Goal: Task Accomplishment & Management: Complete application form

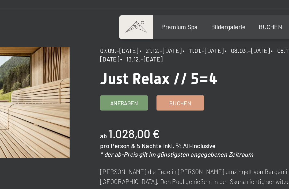
scroll to position [36, 0]
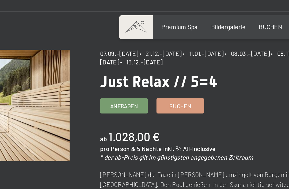
click at [150, 59] on span "Anfragen" at bounding box center [157, 59] width 15 height 5
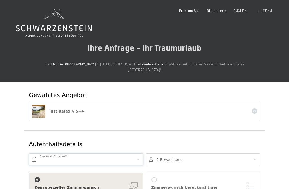
click at [63, 154] on input "text" at bounding box center [86, 159] width 114 height 12
click at [195, 130] on div "Aufenthaltsdetails An- und Abreise* 2 Erwachsene 2 Erwachsene Älter als 14 Jahr…" at bounding box center [144, 172] width 240 height 84
click at [105, 154] on input "text" at bounding box center [86, 159] width 114 height 12
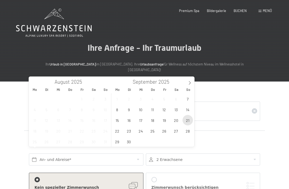
click at [188, 120] on span "21" at bounding box center [187, 120] width 10 height 10
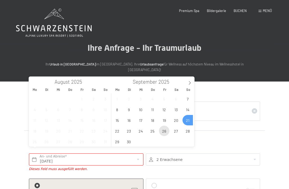
click at [164, 133] on span "26" at bounding box center [164, 131] width 10 height 10
type input "So. 21.09.2025 - Fr. 26.09.2025"
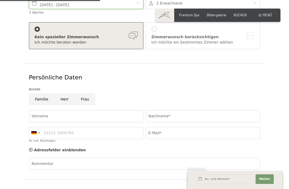
scroll to position [160, 0]
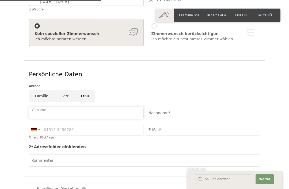
click at [32, 107] on input "Vorname" at bounding box center [86, 113] width 114 height 12
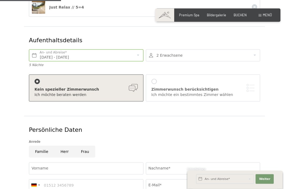
scroll to position [107, 0]
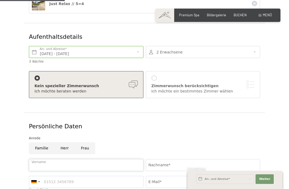
click at [35, 159] on input "Vorname" at bounding box center [86, 165] width 114 height 12
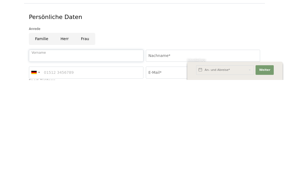
type input "Roswitha"
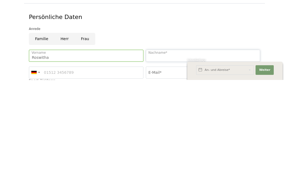
type input "F"
type input "Fink"
click at [74, 176] on input "für evtl. Rückfragen" at bounding box center [86, 182] width 114 height 12
click at [86, 176] on input "für evtl. Rückfragen" at bounding box center [86, 182] width 114 height 12
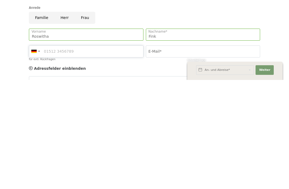
scroll to position [129, 0]
click at [159, 154] on input "E-Mail*" at bounding box center [203, 160] width 114 height 12
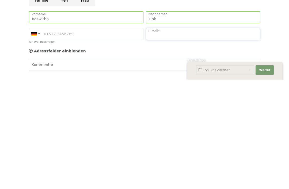
scroll to position [146, 0]
type input "R"
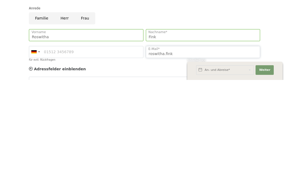
scroll to position [129, 0]
type input "roswitha.fink1953@web.de"
click at [81, 155] on input "für evtl. Rückfragen" at bounding box center [86, 161] width 114 height 12
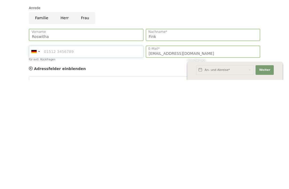
click at [88, 155] on input "für evtl. Rückfragen" at bounding box center [86, 161] width 114 height 12
click at [87, 155] on input "für evtl. Rückfragen" at bounding box center [86, 161] width 114 height 12
click at [81, 155] on input "für evtl. Rückfragen" at bounding box center [86, 161] width 114 height 12
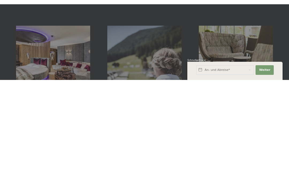
scroll to position [274, 0]
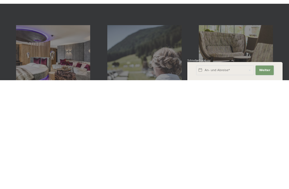
click at [263, 177] on span "Weiter" at bounding box center [264, 179] width 11 height 4
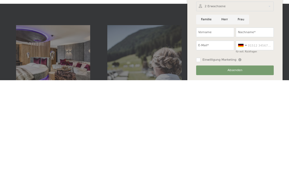
scroll to position [383, 0]
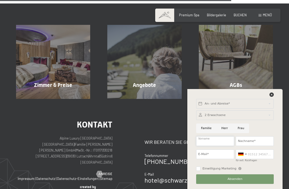
click at [213, 146] on input "Vorname" at bounding box center [215, 141] width 38 height 10
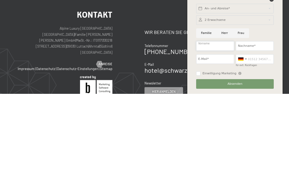
type input "Roswitha"
type input "Fink"
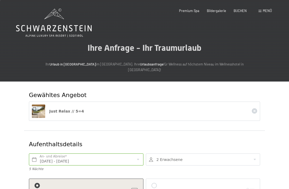
scroll to position [0, 0]
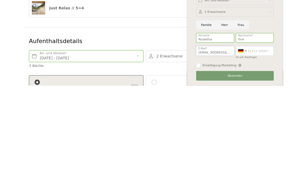
type input "roswitha.fink1953@web.de"
click at [270, 149] on input "für evtl. Rückfragen" at bounding box center [254, 154] width 38 height 10
click at [244, 150] on div at bounding box center [242, 154] width 12 height 9
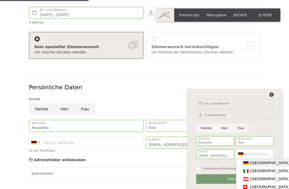
scroll to position [147, 0]
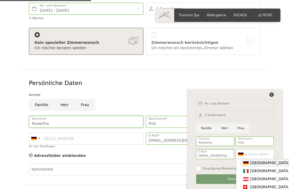
click at [68, 116] on input "Roswitha" at bounding box center [86, 122] width 114 height 12
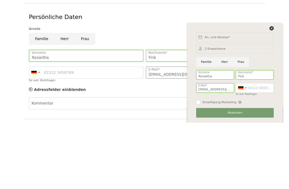
click at [11, 86] on div "Gewähltes Angebot Just Relax // 5=4 Aufenthaltsdetails So. 21.09.2025 - Fr. 26.…" at bounding box center [144, 83] width 289 height 305
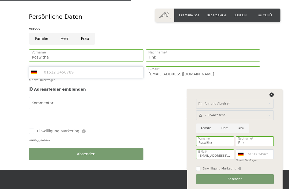
click at [87, 66] on input "für evtl. Rückfragen" at bounding box center [86, 72] width 114 height 12
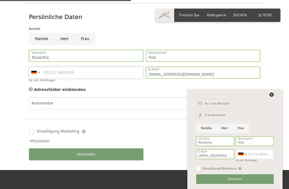
click at [86, 67] on input "für evtl. Rückfragen" at bounding box center [86, 73] width 114 height 12
type input "015175090414"
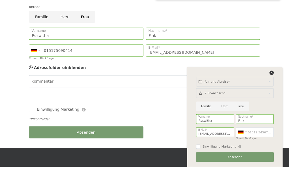
click at [36, 97] on div "Kommentar" at bounding box center [144, 103] width 231 height 12
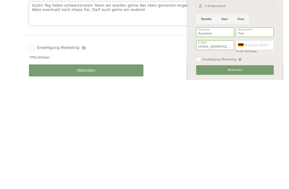
scroll to position [210, 0]
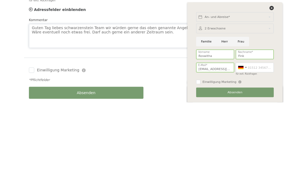
type textarea "Guten Tag liebes schwarzenstein Team wir würden gerne das oben genannte Angebot…"
click at [273, 149] on input "für evtl. Rückfragen" at bounding box center [254, 154] width 38 height 10
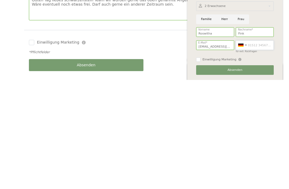
type input "015175090414"
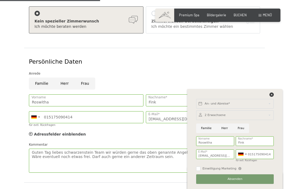
scroll to position [172, 0]
click at [273, 109] on div "An- und Abreise* Weiter Adressfelder ausblenden 2 Erwachsene 2 Erwachsene Älter…" at bounding box center [234, 139] width 84 height 100
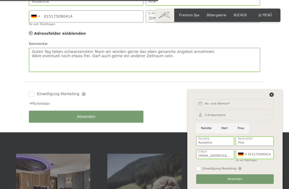
scroll to position [273, 0]
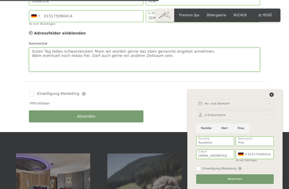
click at [172, 48] on textarea "Guten Tag liebes schwarzenstein Team wir würden gerne das oben genannte Angebot…" at bounding box center [144, 60] width 231 height 24
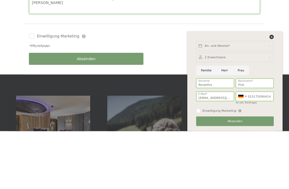
type textarea "Guten Tag liebes schwarzenstein Team wir würden gerne das oben genannte Angebot…"
click at [29, 89] on div "Einwilligung Marketing Der Unterfertigte, der die Aufklärung laut Link gelesen …" at bounding box center [86, 94] width 117 height 10
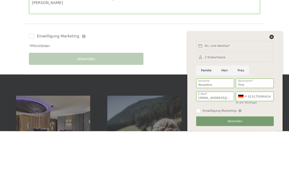
scroll to position [331, 0]
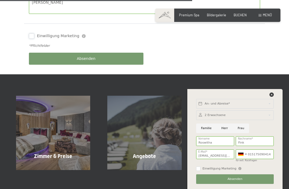
click at [31, 33] on input "Einwilligung Marketing" at bounding box center [31, 35] width 5 height 5
checkbox input "true"
click at [47, 53] on button "Absenden" at bounding box center [86, 59] width 114 height 12
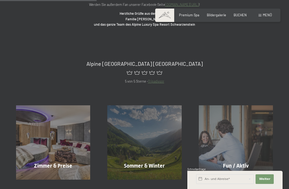
scroll to position [104, 0]
